Goal: Transaction & Acquisition: Subscribe to service/newsletter

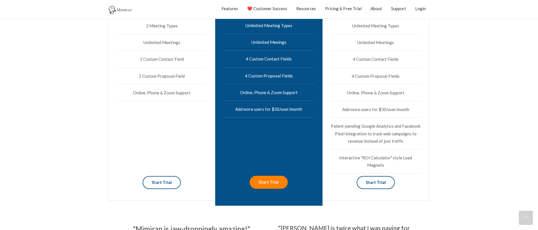
scroll to position [311, 0]
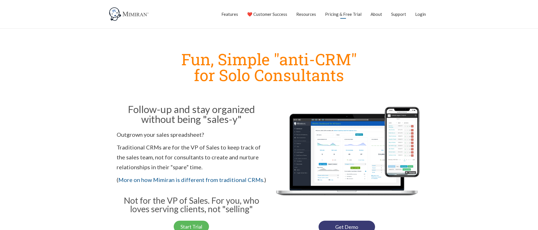
click at [345, 12] on link "Pricing & Free Trial" at bounding box center [343, 14] width 36 height 14
